Goal: Navigation & Orientation: Go to known website

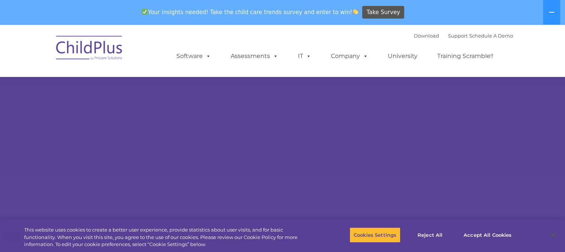
select select "MEDIUM"
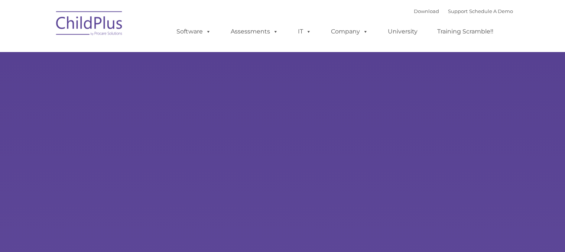
type input ""
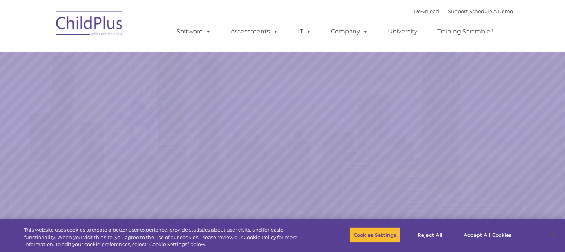
select select "MEDIUM"
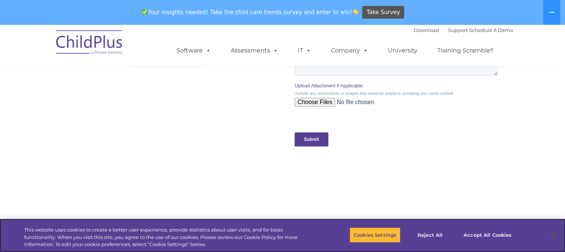
scroll to position [859, 0]
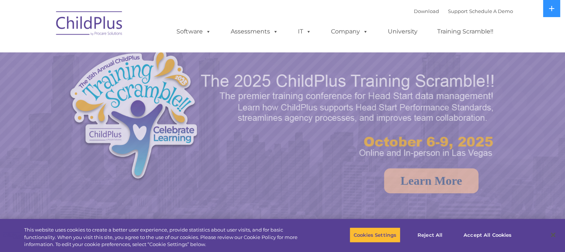
select select "MEDIUM"
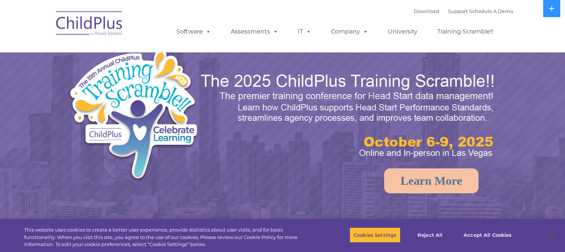
select select "MEDIUM"
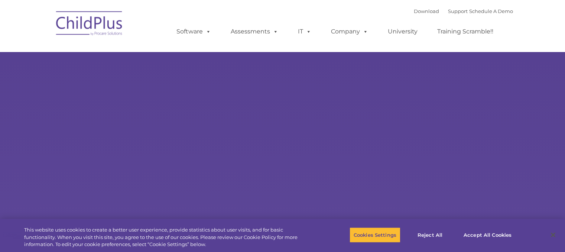
type input ""
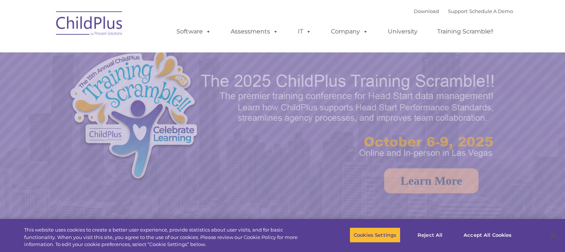
select select "MEDIUM"
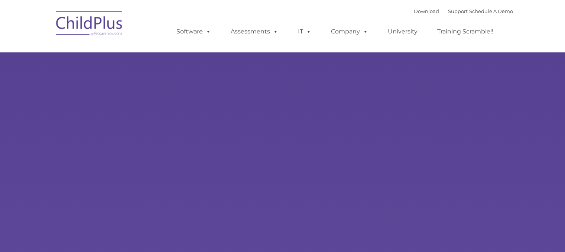
type input ""
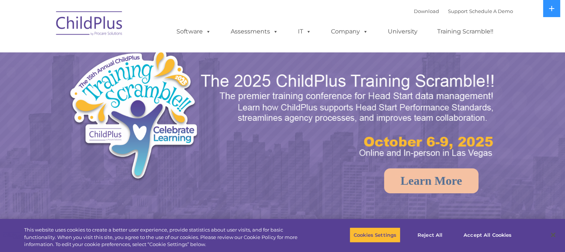
select select "MEDIUM"
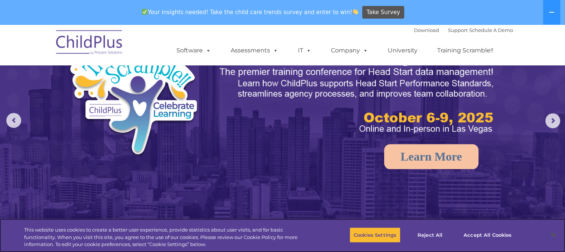
scroll to position [53, 0]
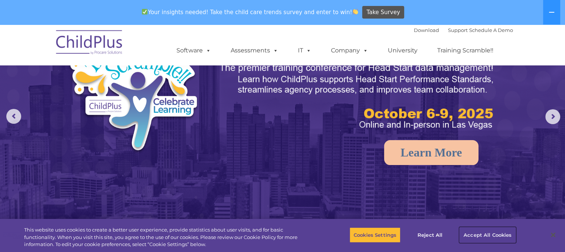
click at [466, 233] on button "Accept All Cookies" at bounding box center [487, 235] width 56 height 16
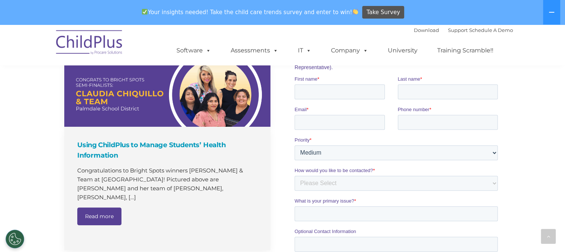
scroll to position [492, 0]
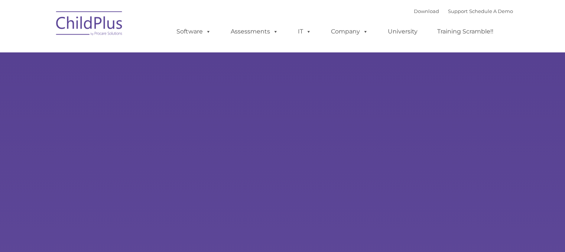
type input ""
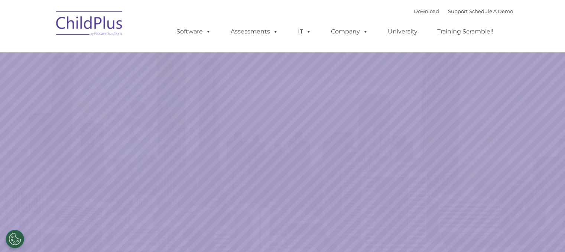
select select "MEDIUM"
